Goal: Information Seeking & Learning: Learn about a topic

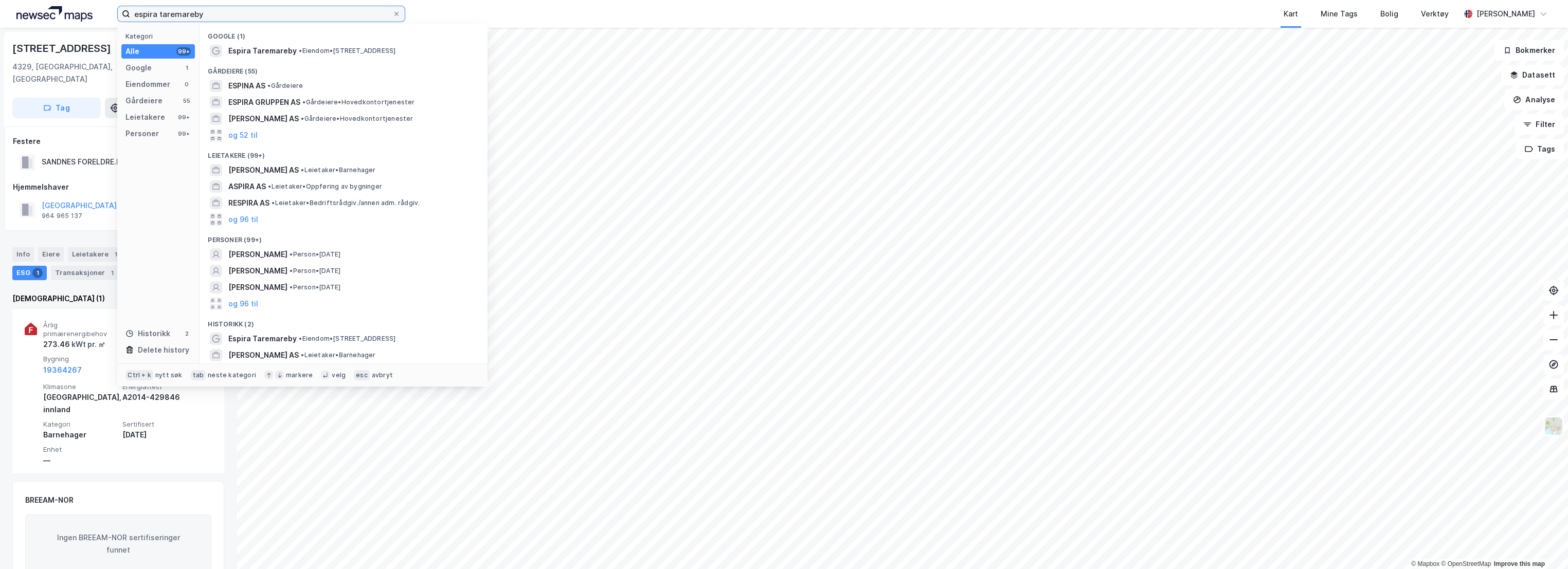
drag, startPoint x: 246, startPoint y: 12, endPoint x: 195, endPoint y: 21, distance: 51.8
click at [195, 20] on input "espira taremareby" at bounding box center [262, 14] width 263 height 15
click at [189, 20] on input "espira taremareby" at bounding box center [262, 14] width 263 height 15
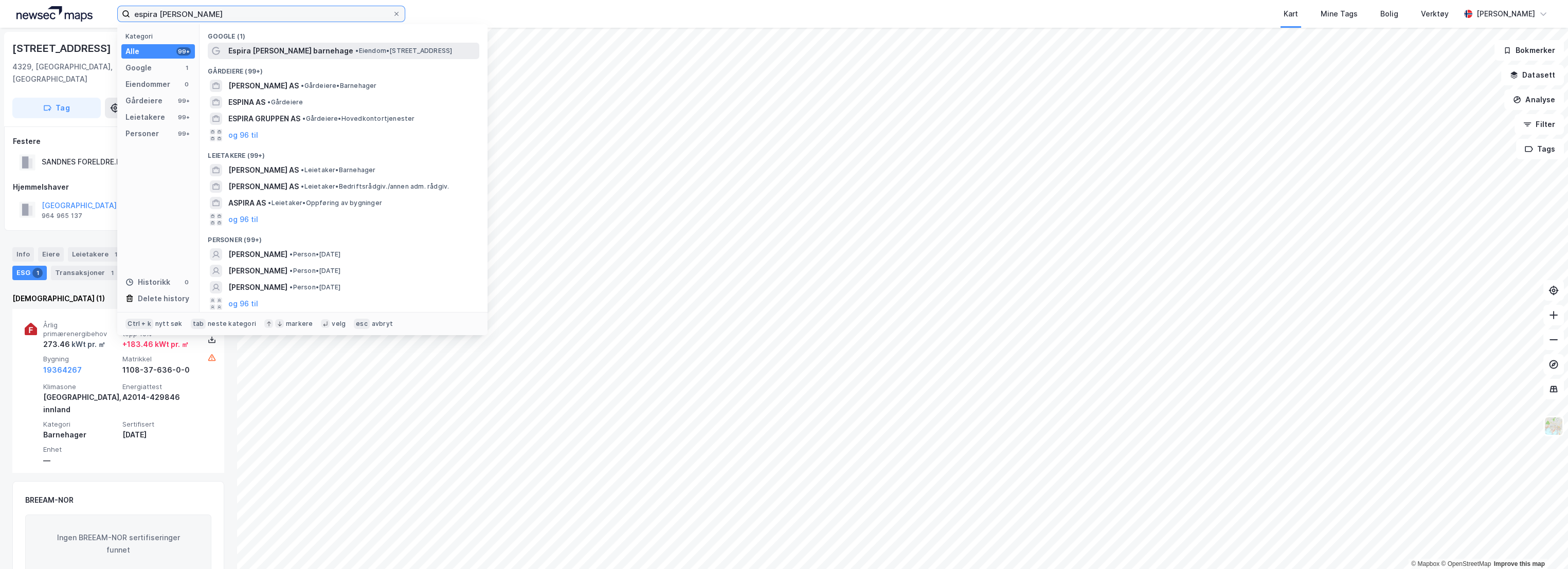
type input "espira [PERSON_NAME]"
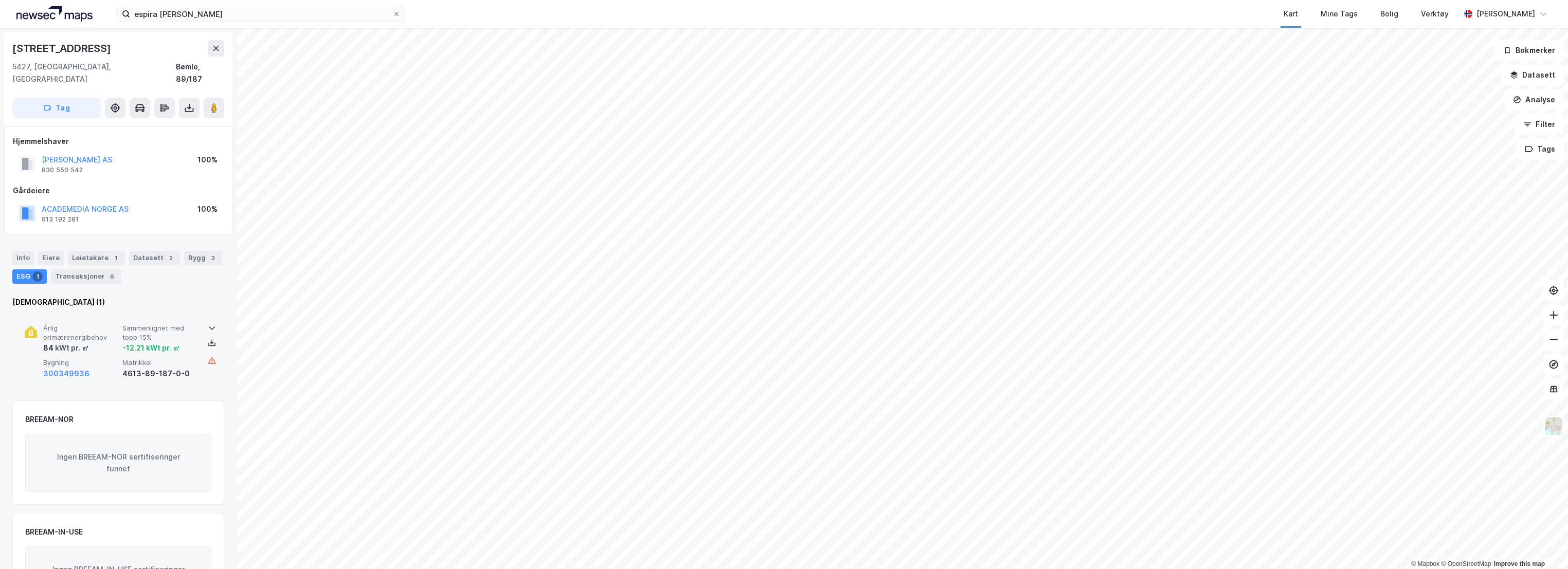
click at [186, 323] on span "Sammenlignet med topp 15%" at bounding box center [159, 332] width 75 height 18
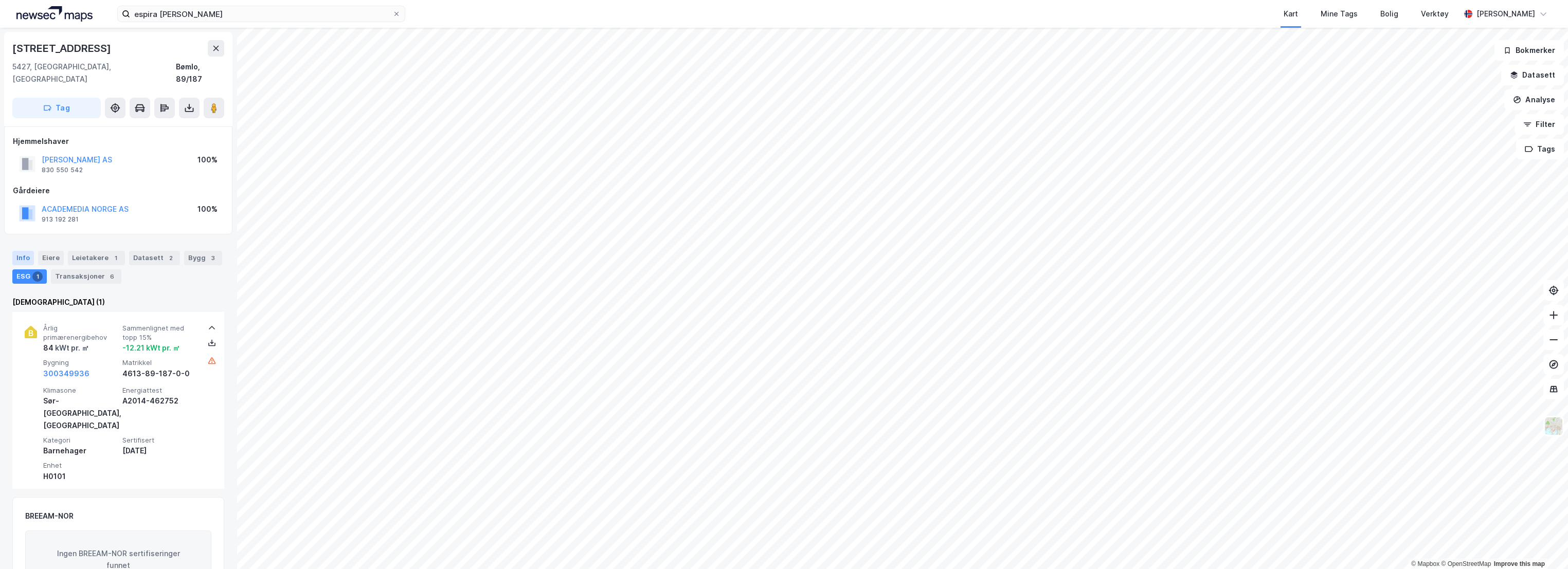
click at [17, 251] on div "Info" at bounding box center [23, 257] width 21 height 14
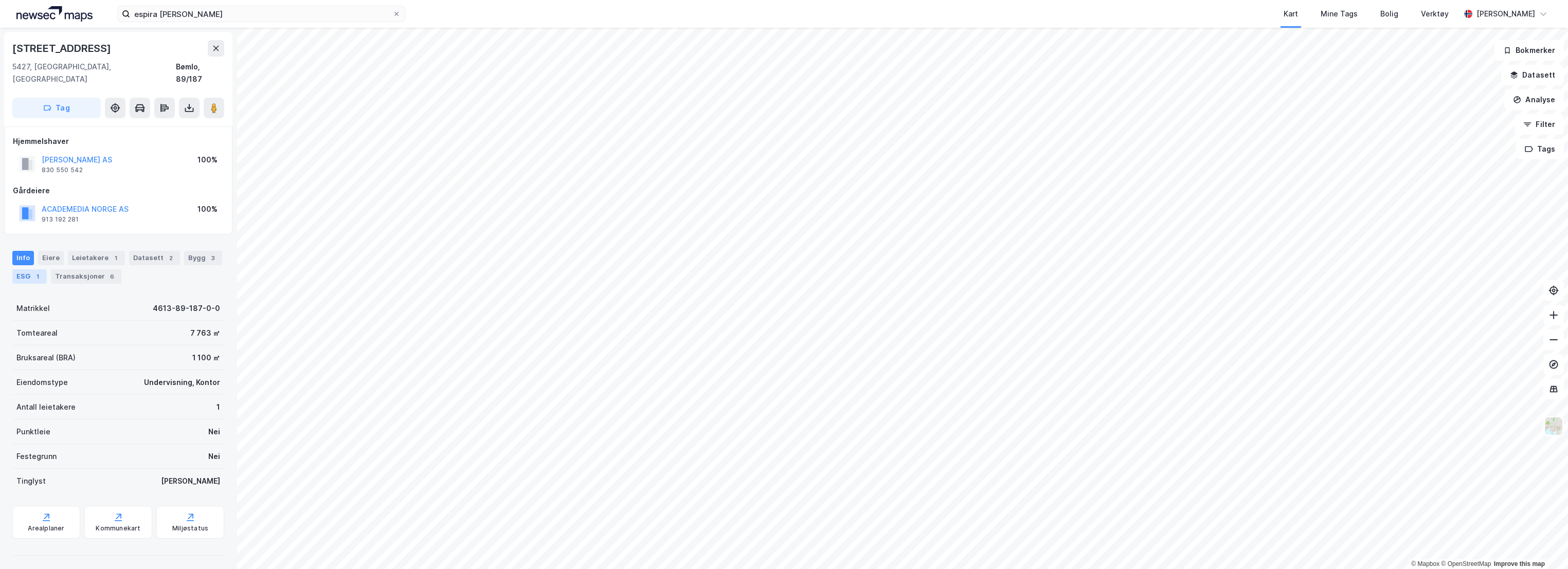
click at [37, 272] on div "1" at bounding box center [37, 277] width 10 height 10
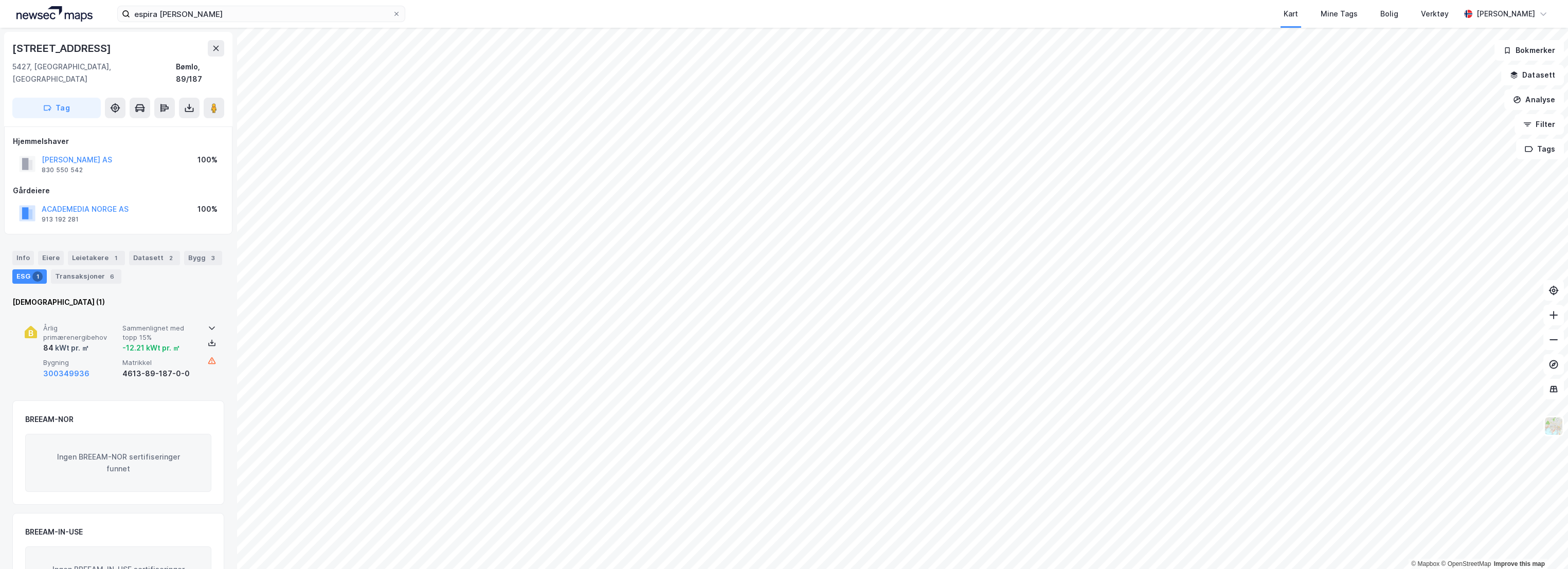
click at [155, 323] on span "Sammenlignet med topp 15%" at bounding box center [159, 332] width 75 height 18
